Goal: Information Seeking & Learning: Learn about a topic

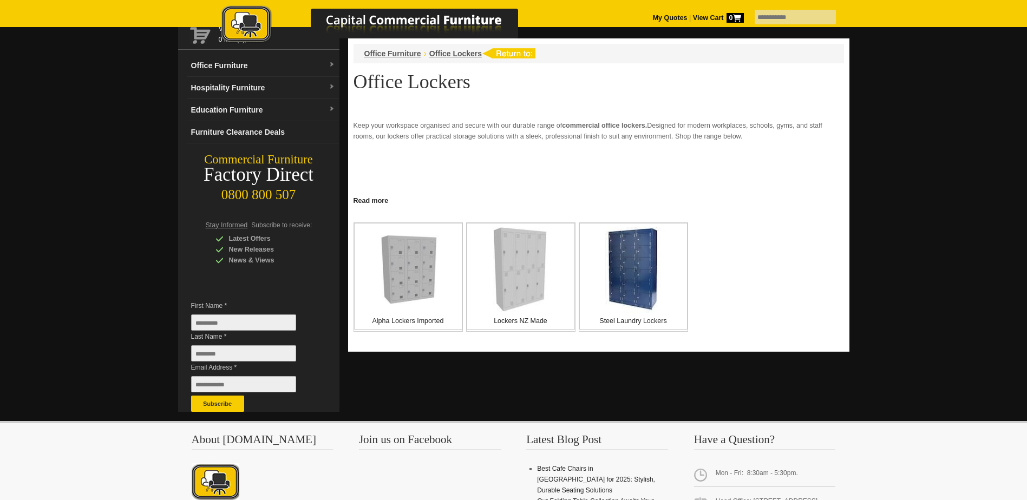
scroll to position [54, 0]
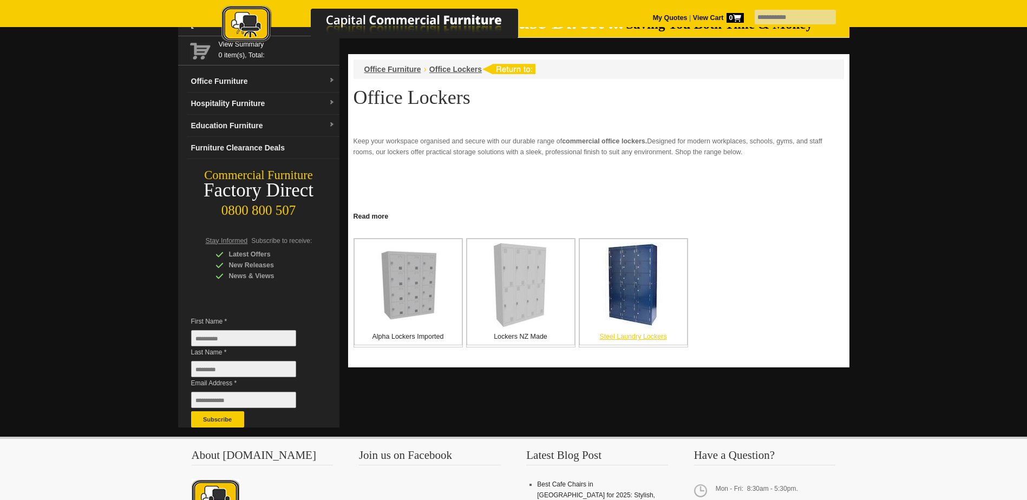
click at [627, 273] on img at bounding box center [633, 285] width 56 height 86
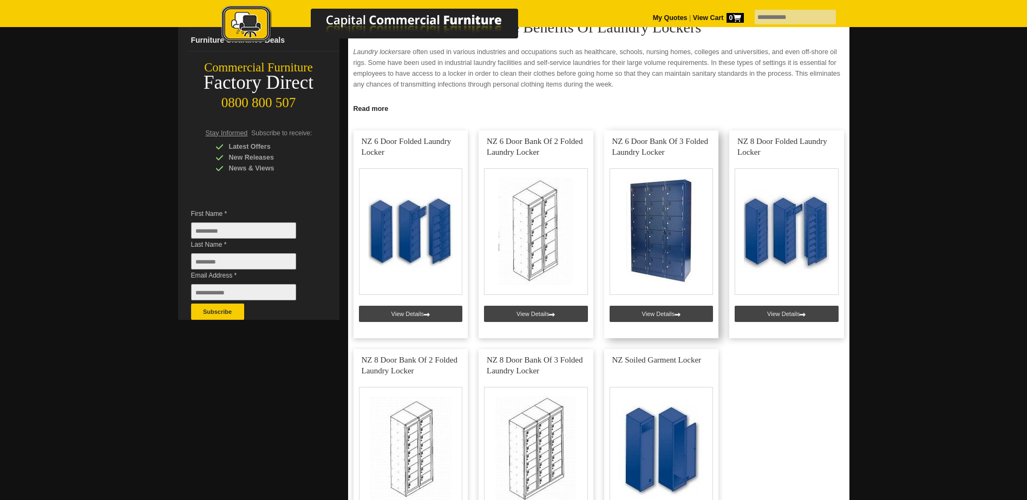
scroll to position [162, 0]
click at [654, 313] on link at bounding box center [661, 234] width 115 height 208
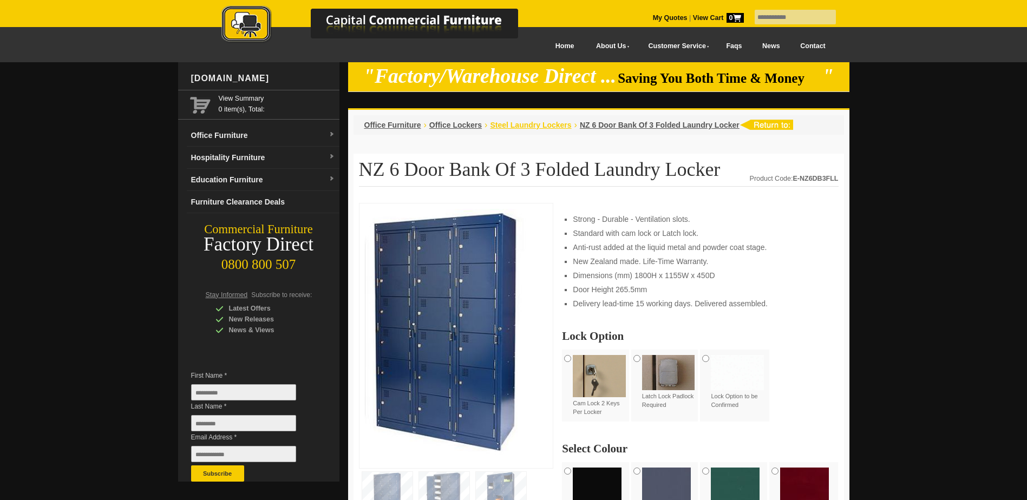
click at [537, 122] on span "Steel Laundry Lockers" at bounding box center [530, 125] width 81 height 9
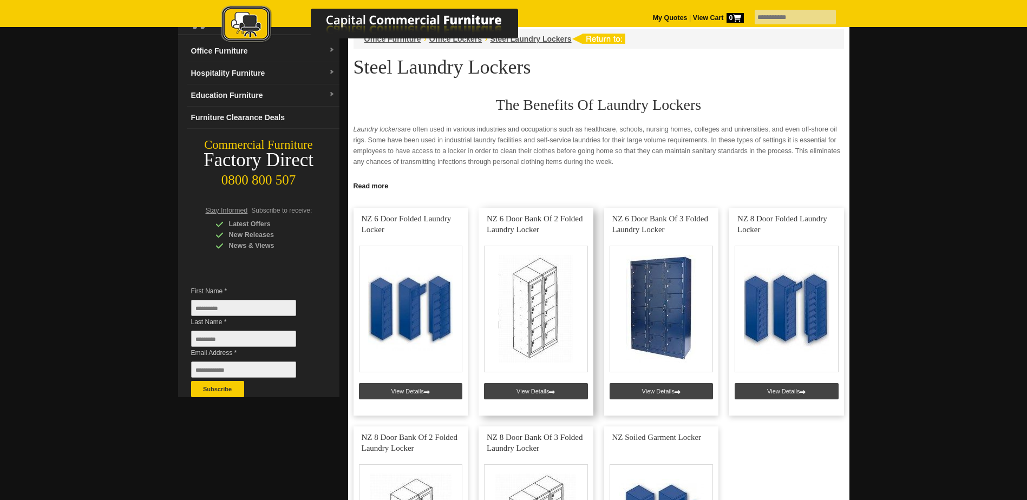
scroll to position [54, 0]
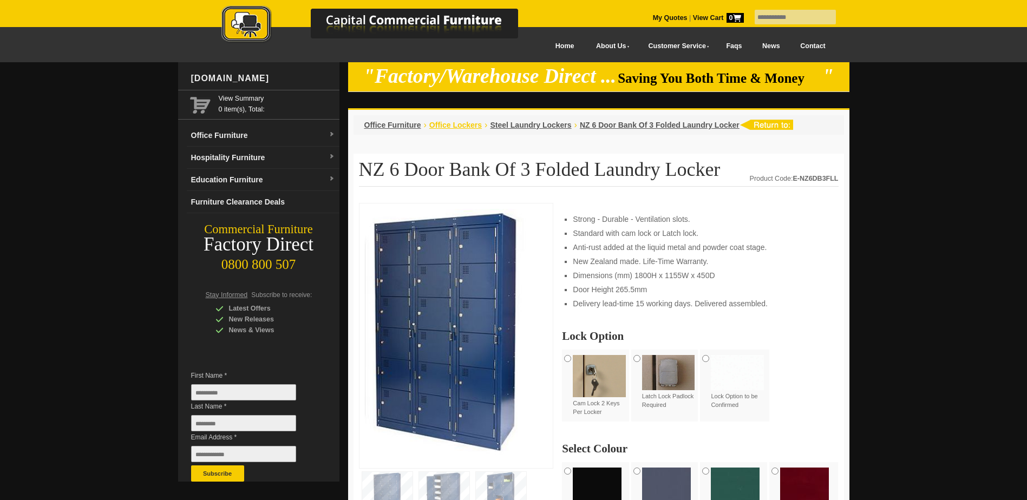
click at [446, 123] on span "Office Lockers" at bounding box center [455, 125] width 52 height 9
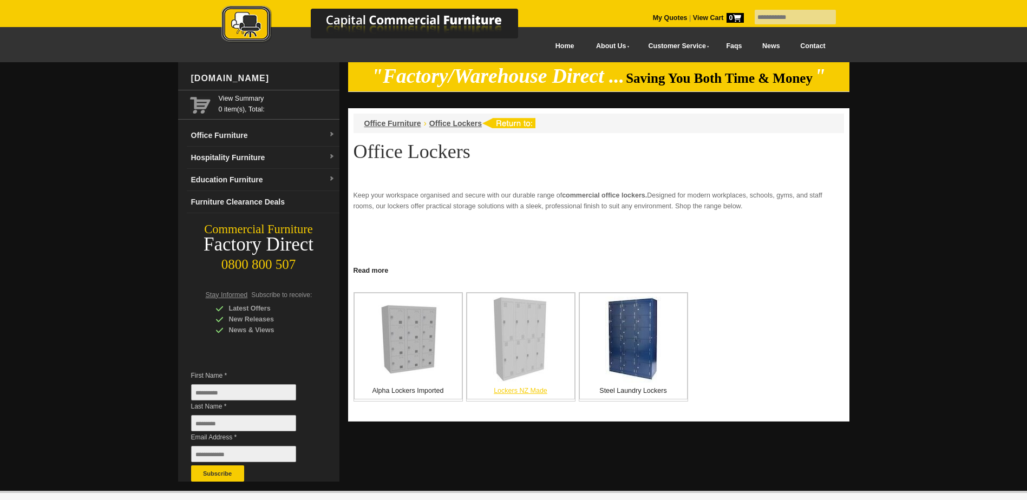
click at [522, 338] on img at bounding box center [521, 339] width 56 height 85
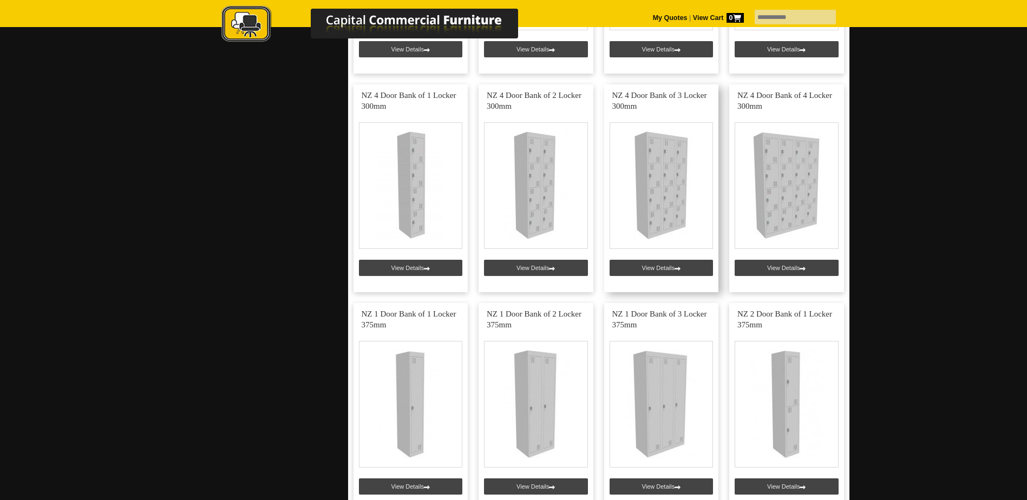
scroll to position [866, 0]
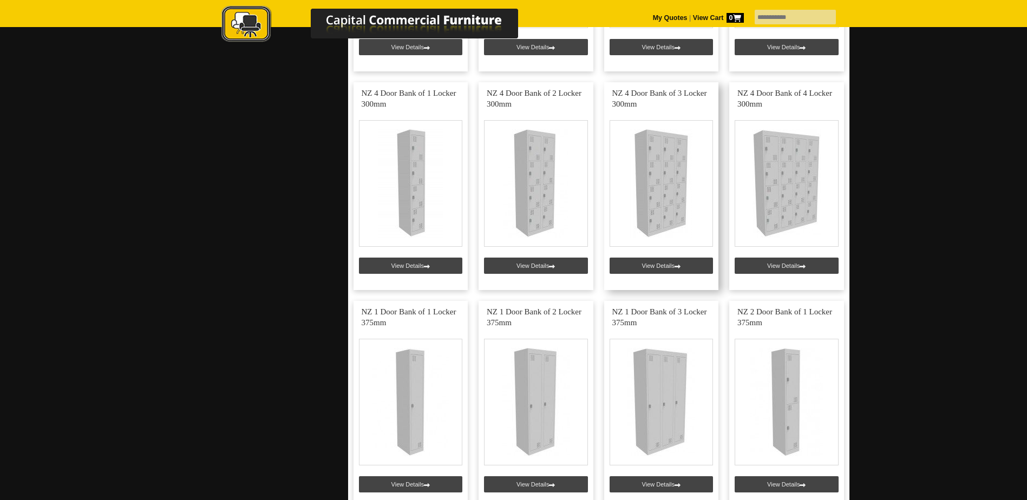
click at [661, 261] on link at bounding box center [661, 186] width 115 height 208
